Goal: Transaction & Acquisition: Purchase product/service

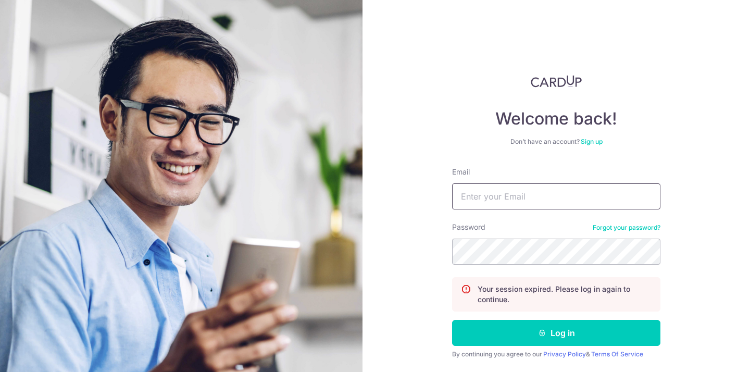
click at [485, 196] on input "Email" at bounding box center [556, 196] width 208 height 26
type input "rex@brewsg.com"
click at [452, 320] on button "Log in" at bounding box center [556, 333] width 208 height 26
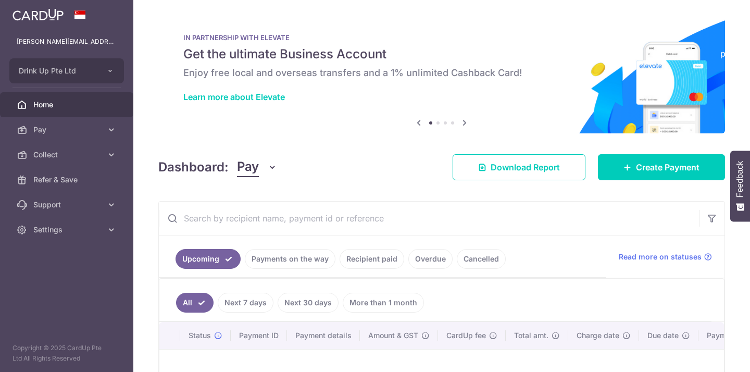
click at [357, 264] on link "Recipient paid" at bounding box center [371, 259] width 65 height 20
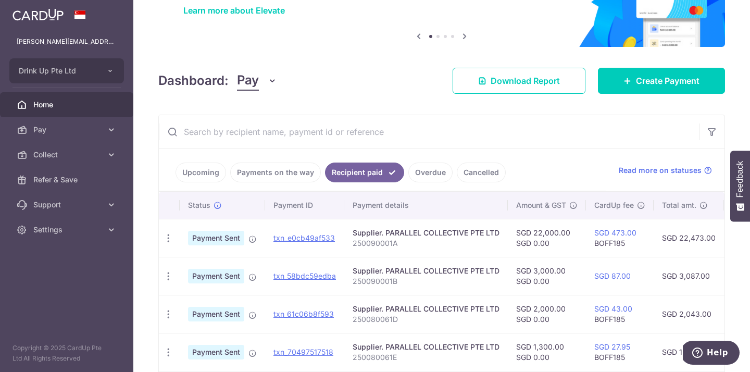
scroll to position [182, 0]
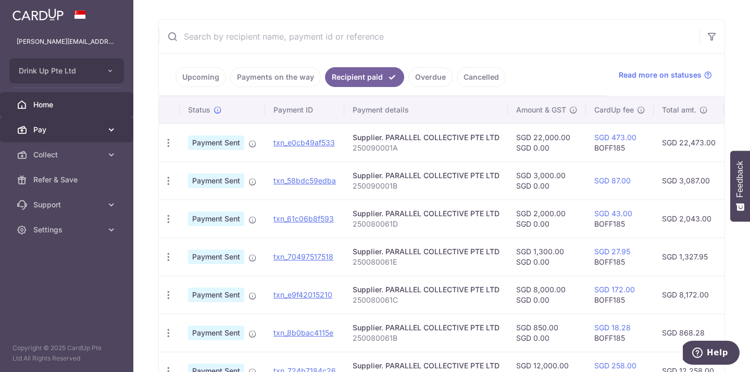
click at [44, 127] on span "Pay" at bounding box center [67, 129] width 69 height 10
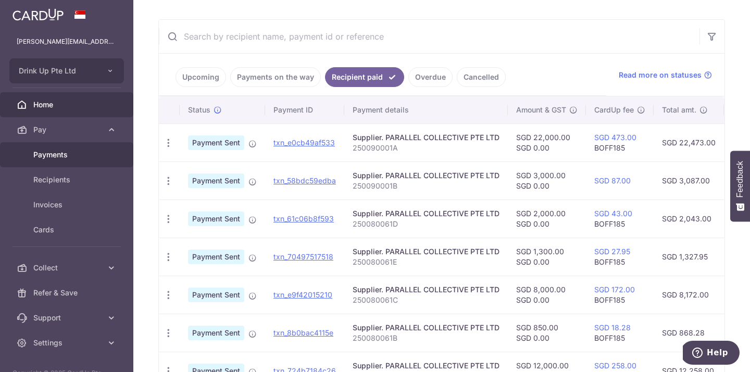
click at [51, 150] on span "Payments" at bounding box center [67, 154] width 69 height 10
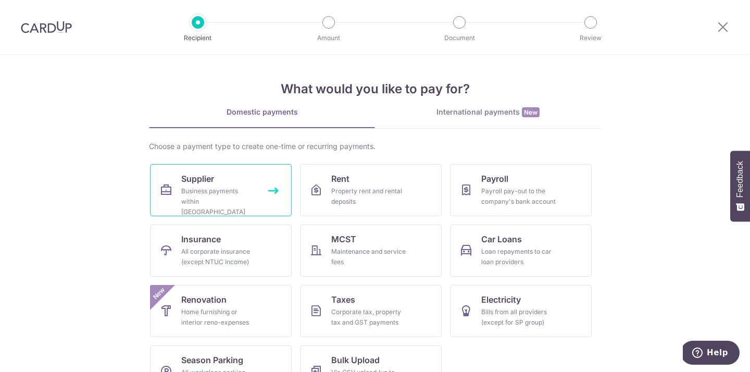
click at [213, 170] on link "Supplier Business payments within [GEOGRAPHIC_DATA]" at bounding box center [221, 190] width 142 height 52
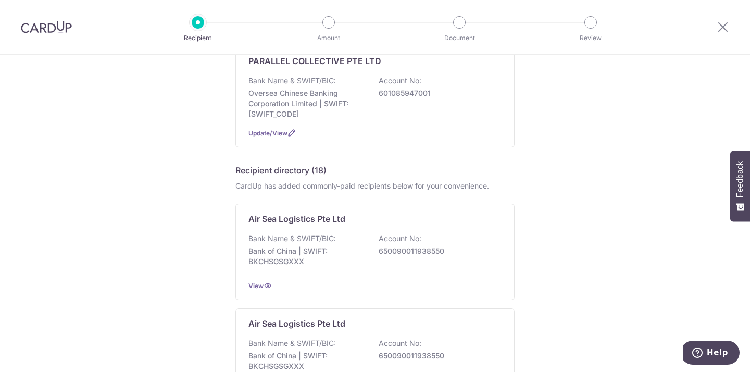
scroll to position [415, 0]
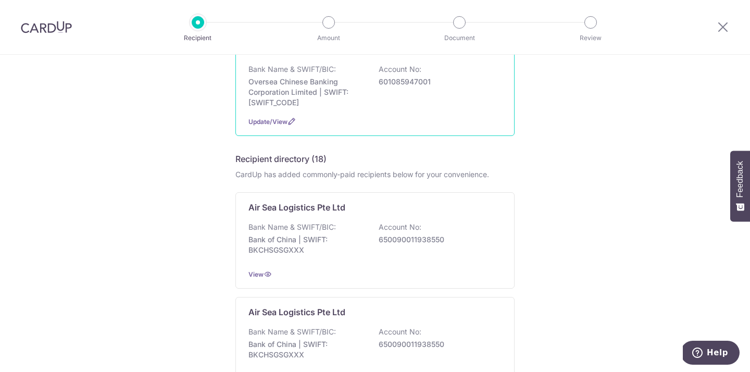
click at [289, 100] on div "PARALLEL COLLECTIVE PTE LTD Bank Name & SWIFT/BIC: Oversea Chinese Banking Corp…" at bounding box center [374, 85] width 279 height 102
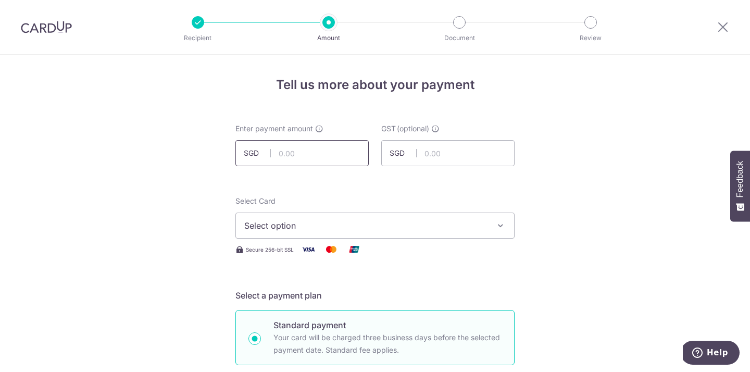
click at [347, 154] on input "text" at bounding box center [301, 153] width 133 height 26
type input "4,000.00"
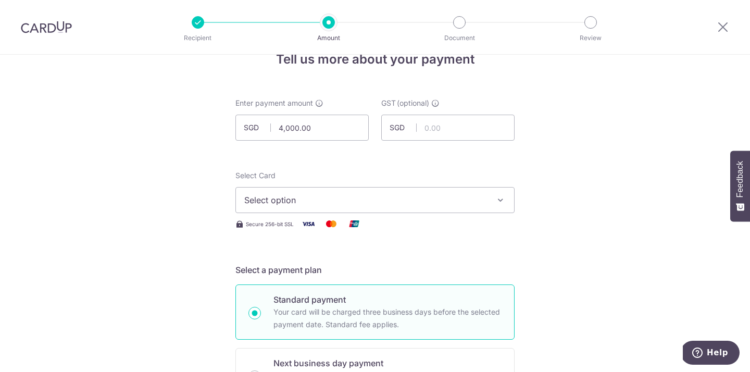
click at [256, 194] on span "Select option" at bounding box center [365, 200] width 243 height 12
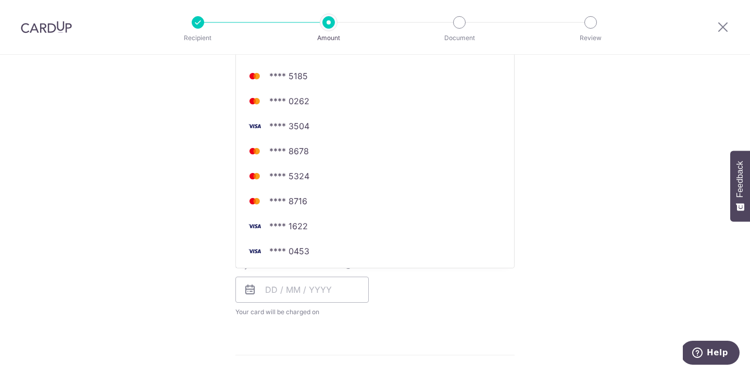
scroll to position [275, 0]
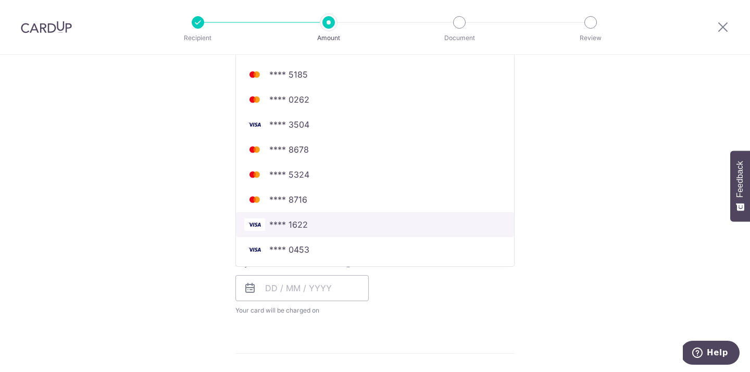
click at [269, 224] on span "**** 1622" at bounding box center [374, 224] width 261 height 12
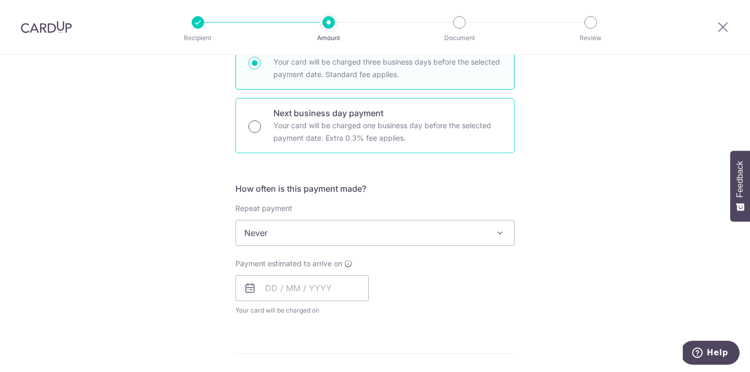
click at [256, 132] on input "Next business day payment Your card will be charged one business day before the…" at bounding box center [254, 126] width 12 height 12
radio input "true"
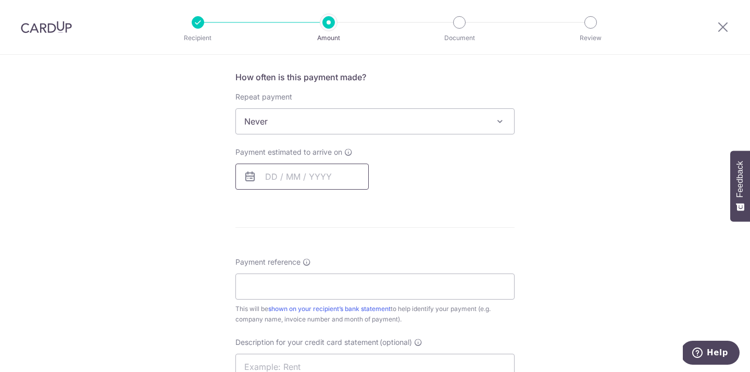
scroll to position [424, 0]
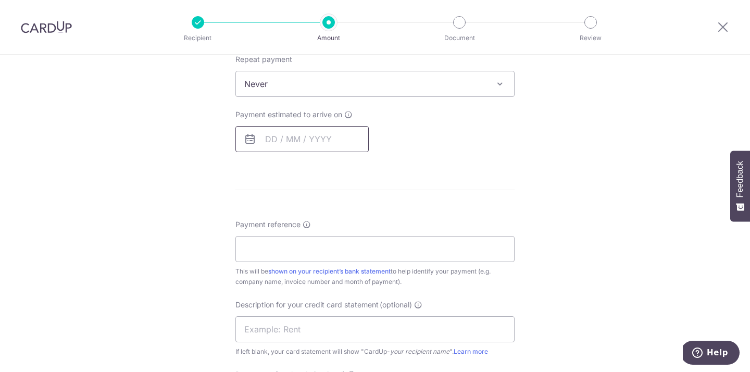
click at [268, 134] on input "text" at bounding box center [301, 139] width 133 height 26
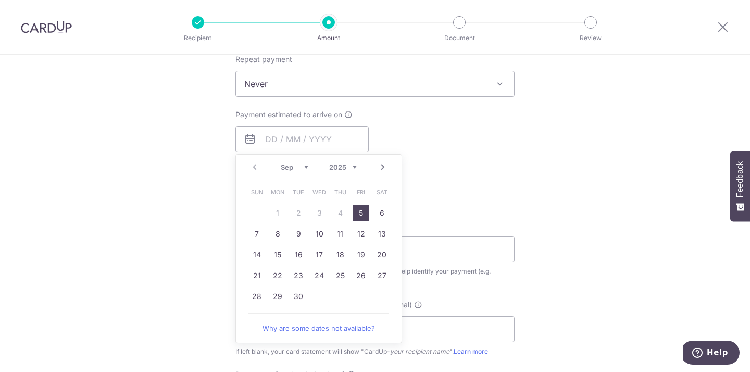
click at [361, 212] on link "5" at bounding box center [360, 213] width 17 height 17
type input "[DATE]"
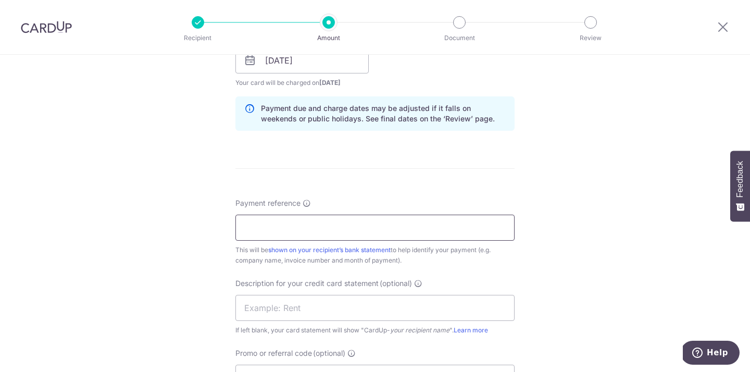
scroll to position [509, 0]
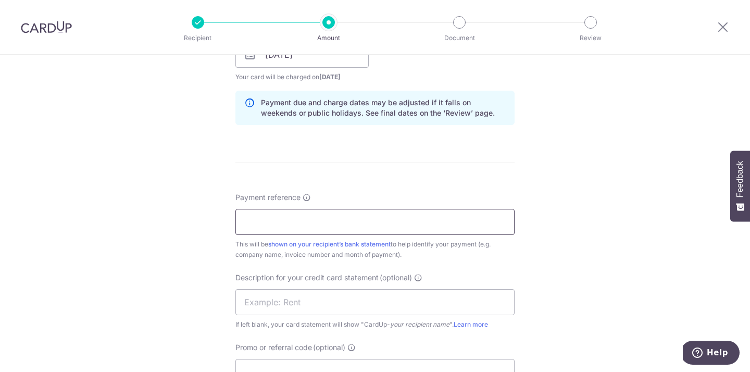
click at [313, 230] on input "Payment reference" at bounding box center [374, 222] width 279 height 26
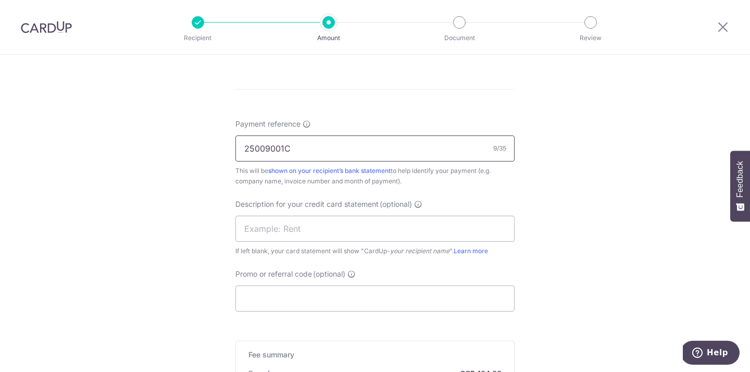
scroll to position [621, 0]
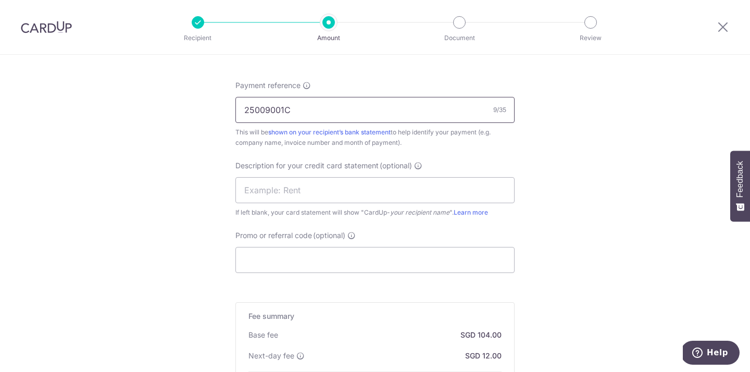
type input "25009001C"
click at [294, 270] on input "Promo or referral code (optional)" at bounding box center [374, 260] width 279 height 26
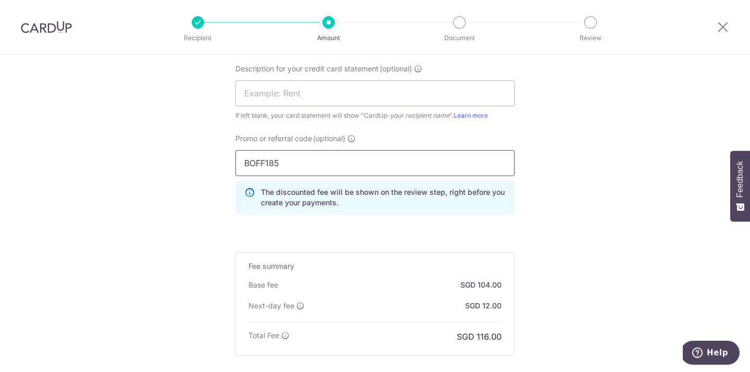
scroll to position [830, 0]
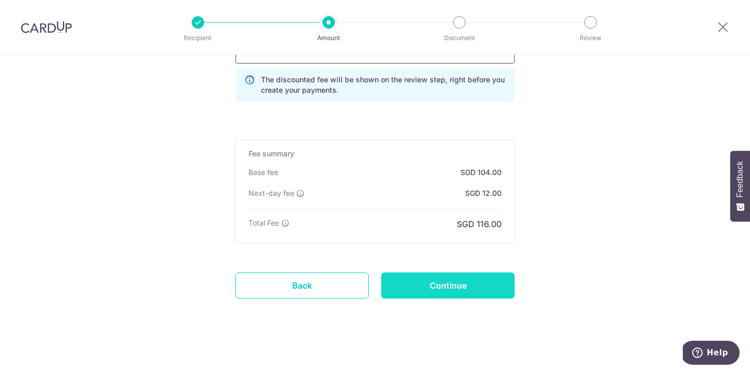
type input "BOFF185"
click at [419, 282] on input "Continue" at bounding box center [447, 285] width 133 height 26
type input "Create Schedule"
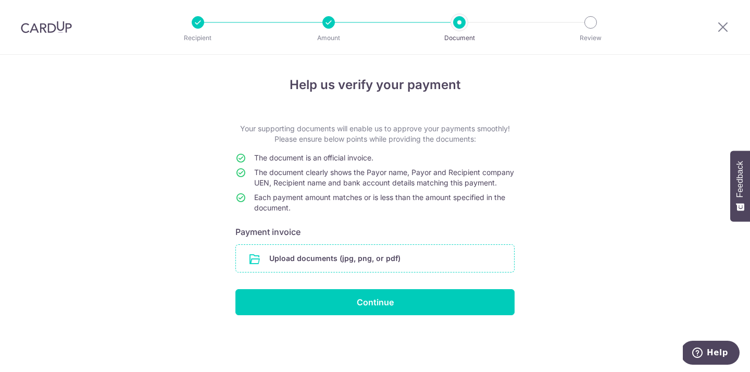
click at [268, 272] on input "file" at bounding box center [375, 258] width 278 height 27
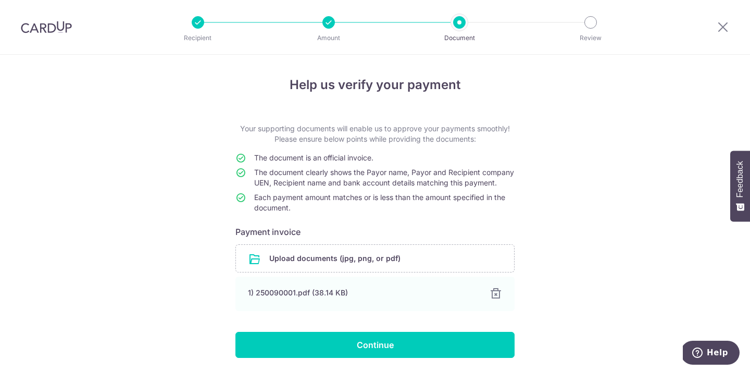
scroll to position [45, 0]
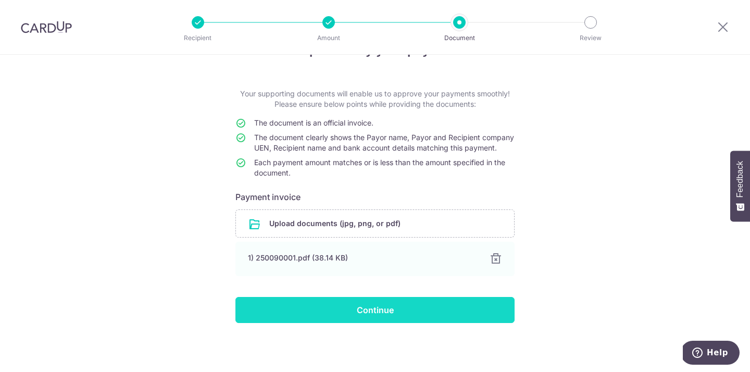
click at [410, 313] on input "Continue" at bounding box center [374, 310] width 279 height 26
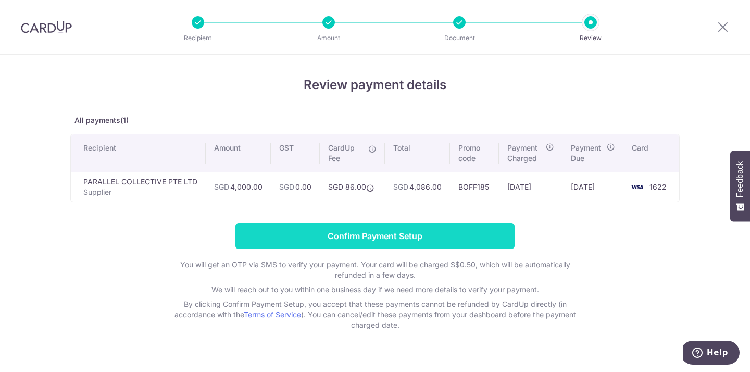
click at [274, 230] on input "Confirm Payment Setup" at bounding box center [374, 236] width 279 height 26
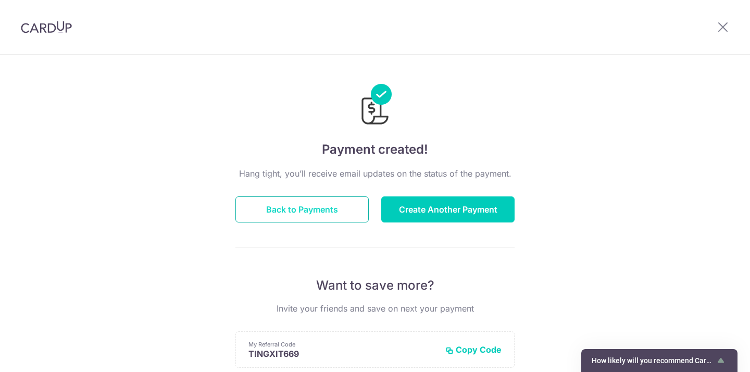
click at [337, 216] on button "Back to Payments" at bounding box center [301, 209] width 133 height 26
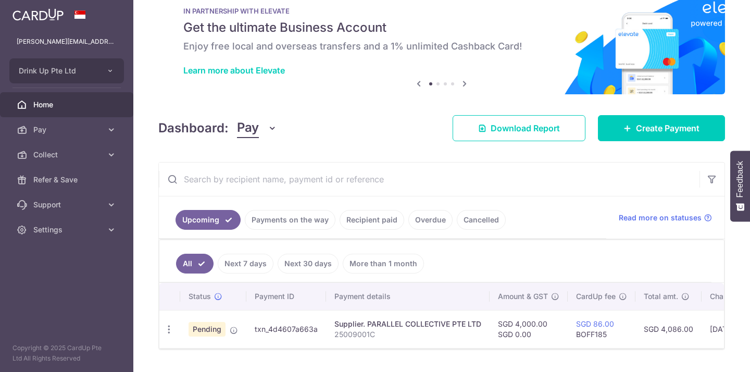
scroll to position [66, 0]
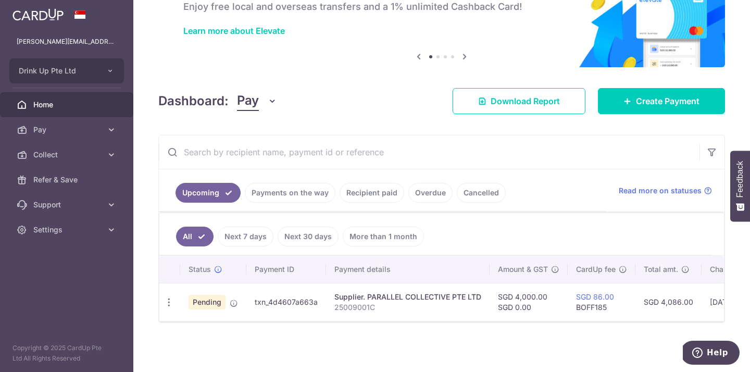
drag, startPoint x: 317, startPoint y: 303, endPoint x: 253, endPoint y: 305, distance: 63.5
click at [253, 305] on td "txn_4d4607a663a" at bounding box center [286, 302] width 80 height 38
copy td "txn_4d4607a663a"
click at [104, 129] on link "Pay" at bounding box center [66, 129] width 133 height 25
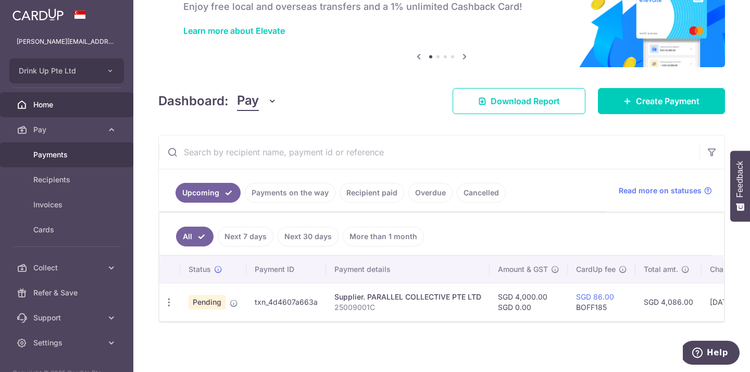
click at [104, 146] on link "Payments" at bounding box center [66, 154] width 133 height 25
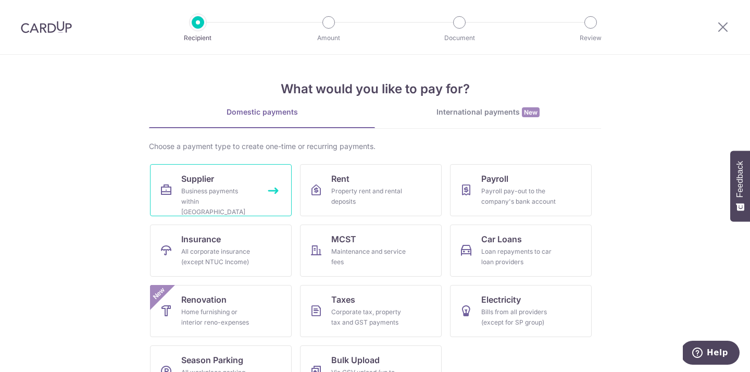
click at [202, 191] on div "Business payments within Singapore" at bounding box center [218, 201] width 75 height 31
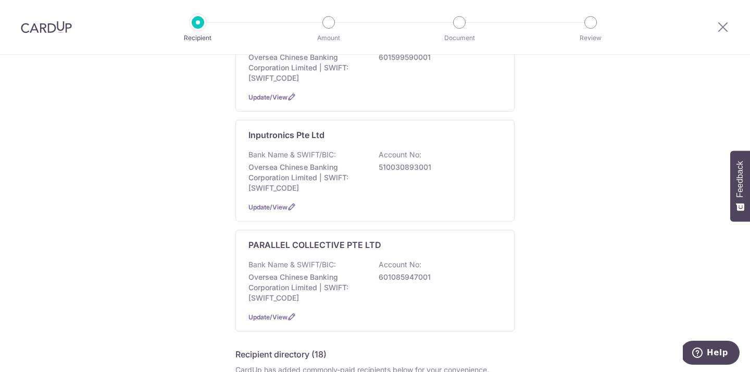
scroll to position [233, 0]
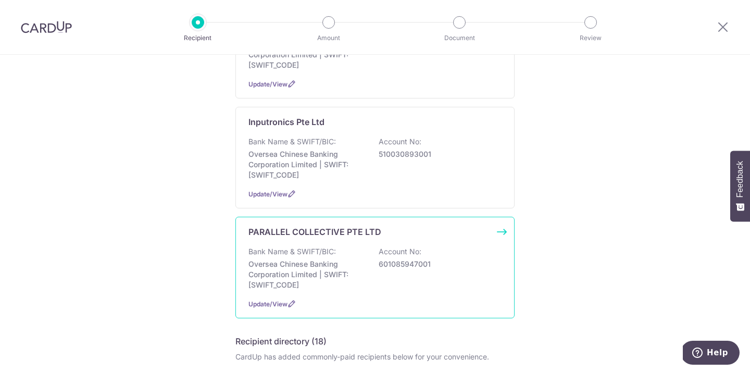
click at [272, 246] on p "Bank Name & SWIFT/BIC:" at bounding box center [291, 251] width 87 height 10
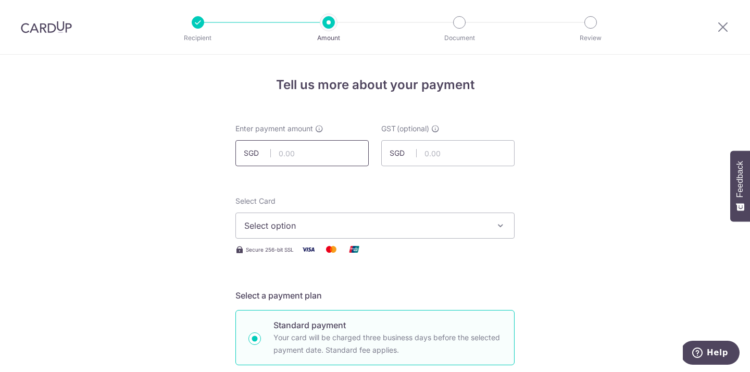
click at [293, 157] on input "text" at bounding box center [301, 153] width 133 height 26
type input "2,700.00"
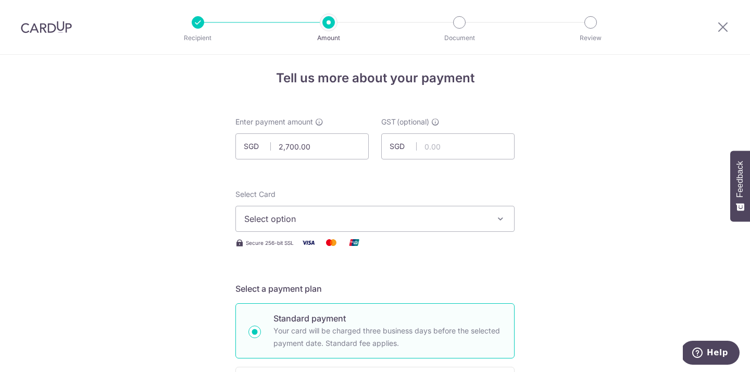
click at [296, 213] on span "Select option" at bounding box center [365, 218] width 243 height 12
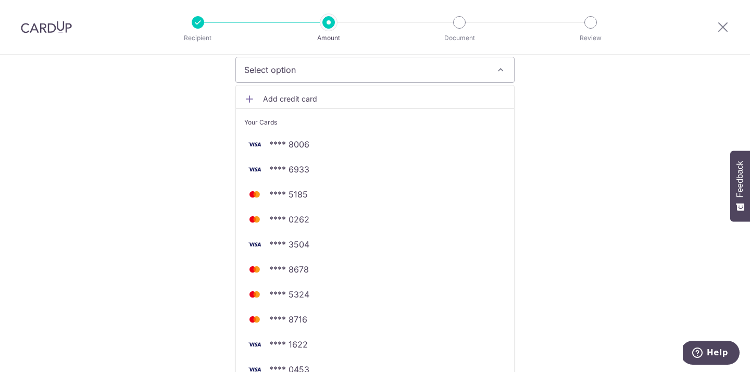
scroll to position [168, 0]
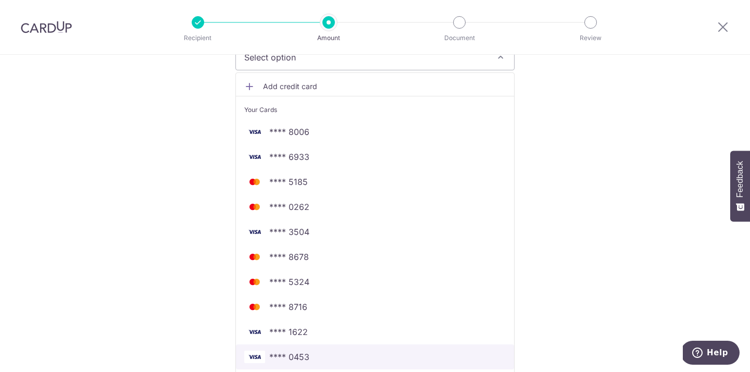
click at [259, 351] on img at bounding box center [254, 356] width 21 height 12
click at [257, 236] on input "Next business day payment Your card will be charged one business day before the…" at bounding box center [254, 233] width 12 height 12
radio input "true"
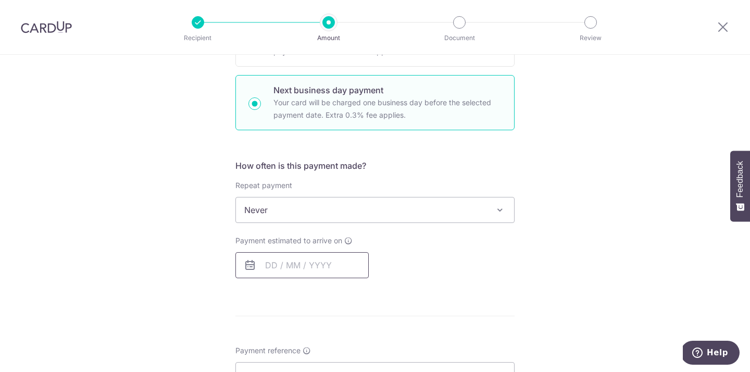
click at [272, 262] on input "text" at bounding box center [301, 265] width 133 height 26
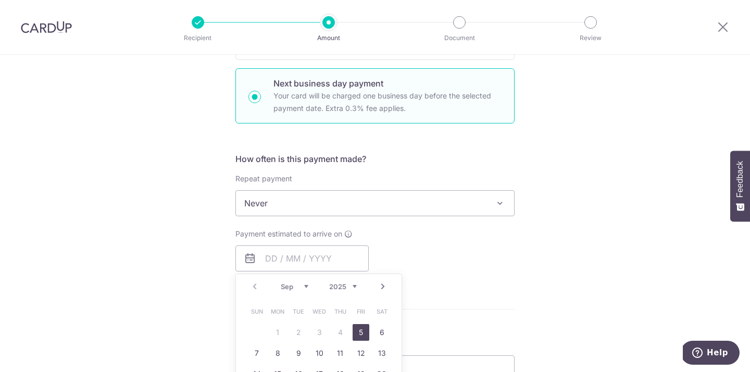
click at [360, 329] on link "5" at bounding box center [360, 332] width 17 height 17
type input "05/09/2025"
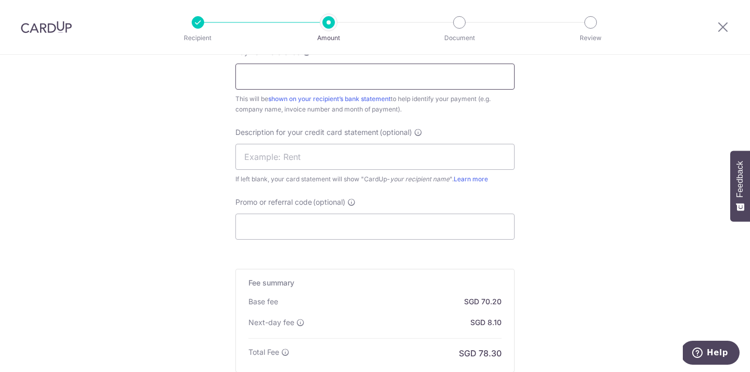
scroll to position [648, 0]
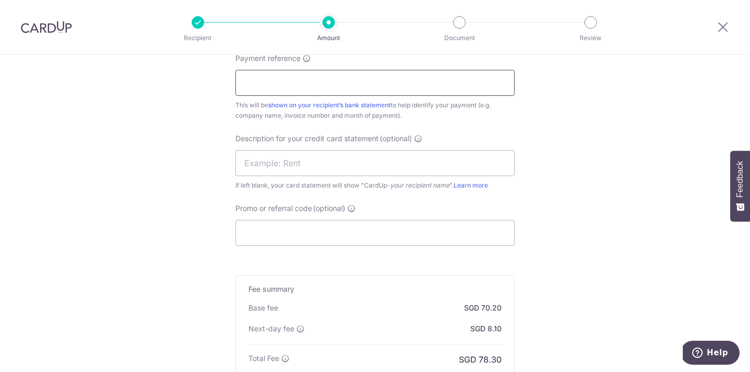
click at [292, 79] on input "Payment reference" at bounding box center [374, 83] width 279 height 26
type input "250090001D"
click at [271, 232] on input "Promo or referral code (optional)" at bounding box center [374, 233] width 279 height 26
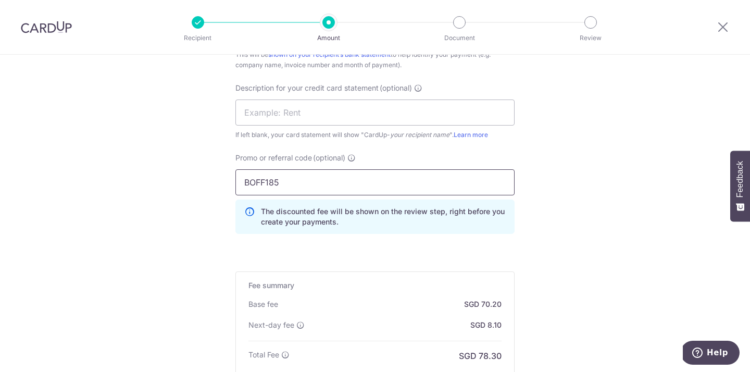
scroll to position [834, 0]
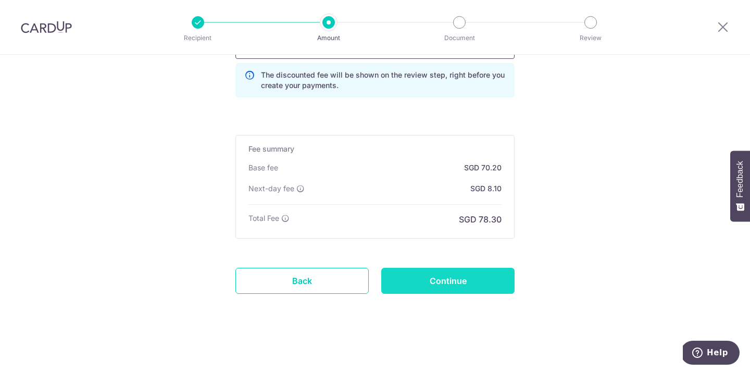
type input "BOFF185"
click at [399, 288] on input "Continue" at bounding box center [447, 281] width 133 height 26
type input "Create Schedule"
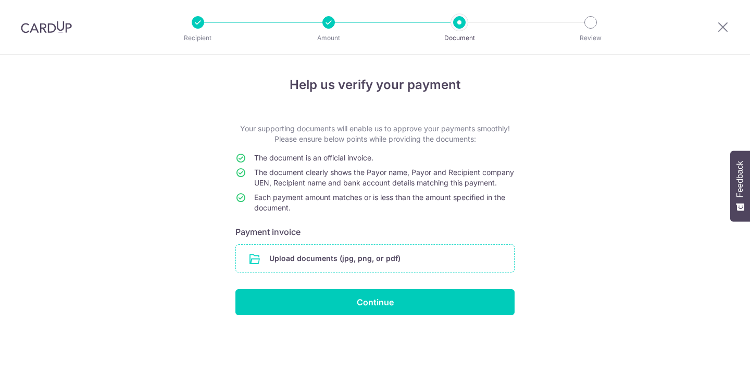
click at [271, 265] on input "file" at bounding box center [375, 258] width 278 height 27
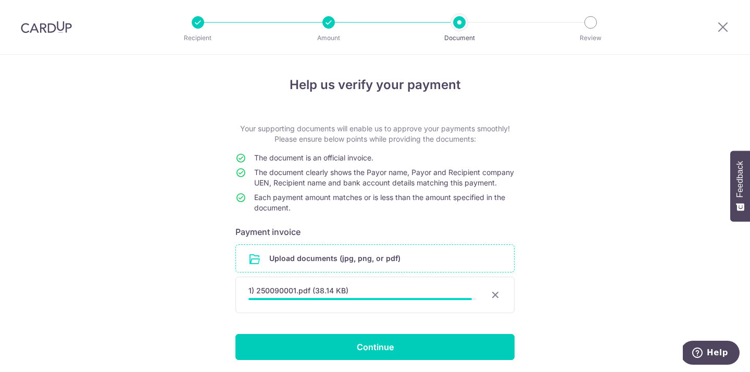
scroll to position [45, 0]
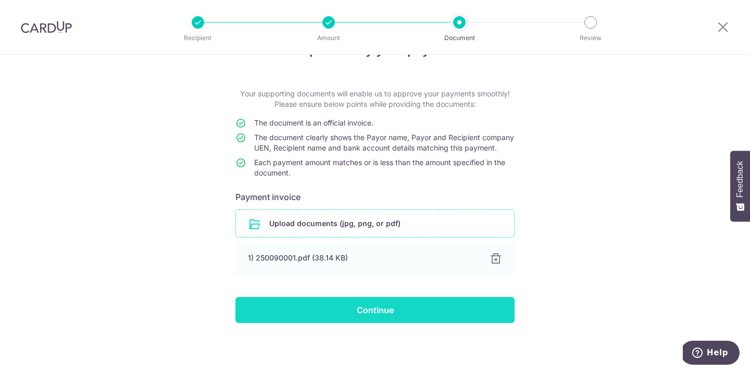
click at [430, 307] on input "Continue" at bounding box center [374, 310] width 279 height 26
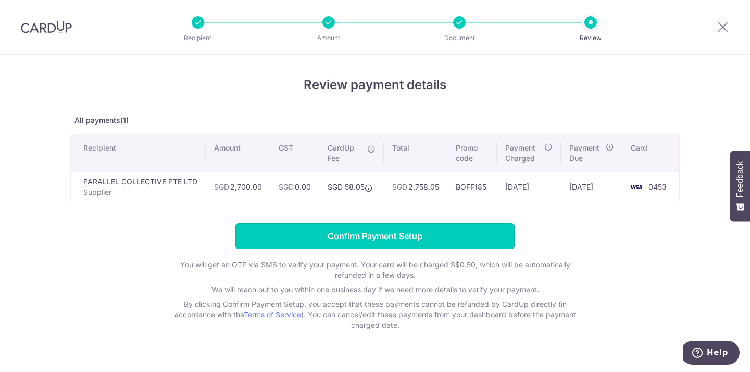
click at [330, 230] on input "Confirm Payment Setup" at bounding box center [374, 236] width 279 height 26
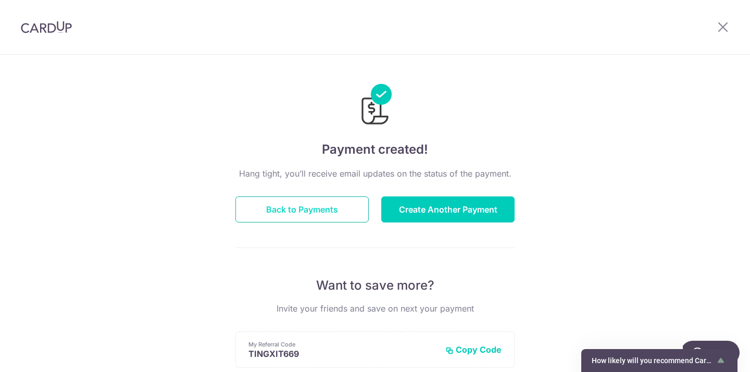
click at [329, 205] on button "Back to Payments" at bounding box center [301, 209] width 133 height 26
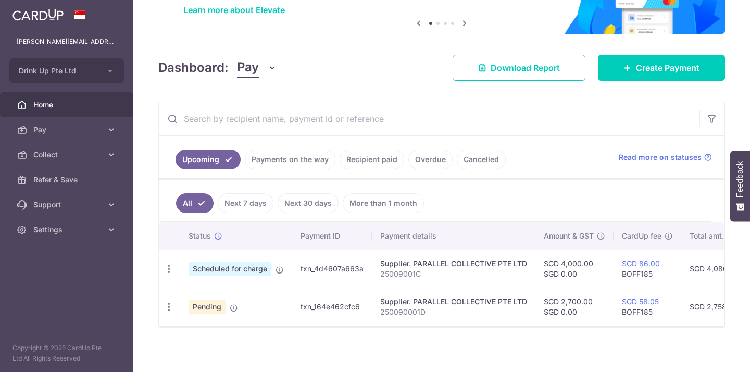
scroll to position [92, 0]
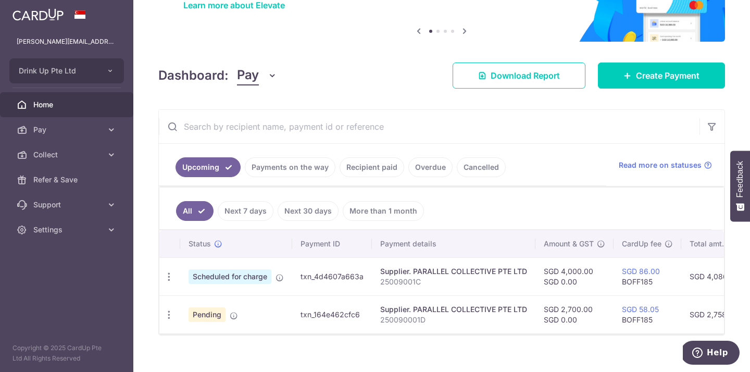
drag, startPoint x: 362, startPoint y: 301, endPoint x: 308, endPoint y: 301, distance: 54.7
click at [308, 301] on td "txn_164e462cfc6" at bounding box center [332, 314] width 80 height 38
copy td "txn_164e462cfc6"
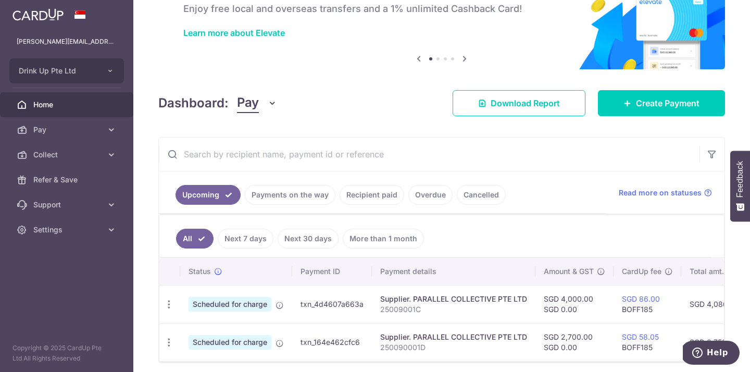
scroll to position [104, 0]
